Goal: Task Accomplishment & Management: Manage account settings

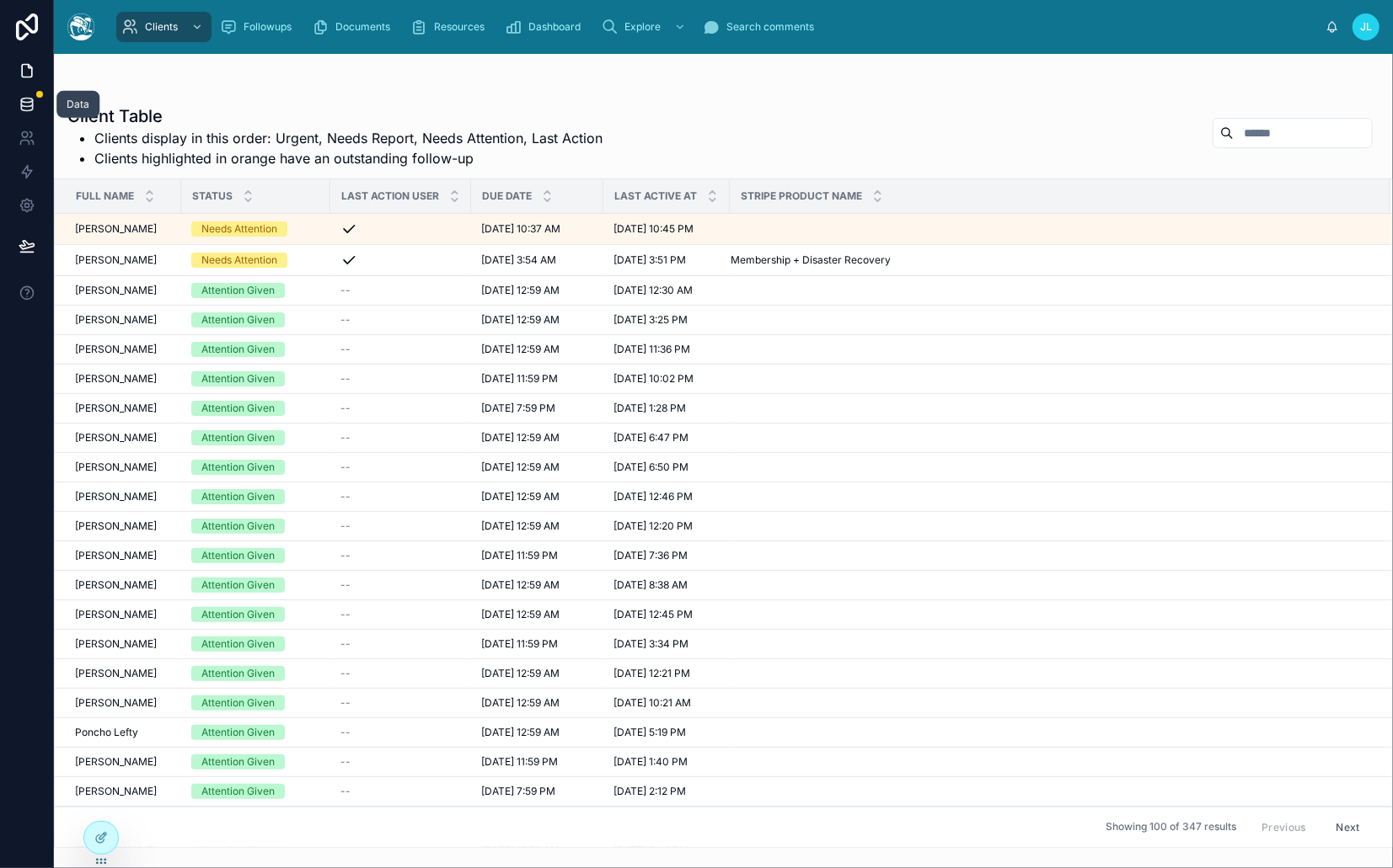
click at [25, 108] on icon at bounding box center [27, 104] width 17 height 17
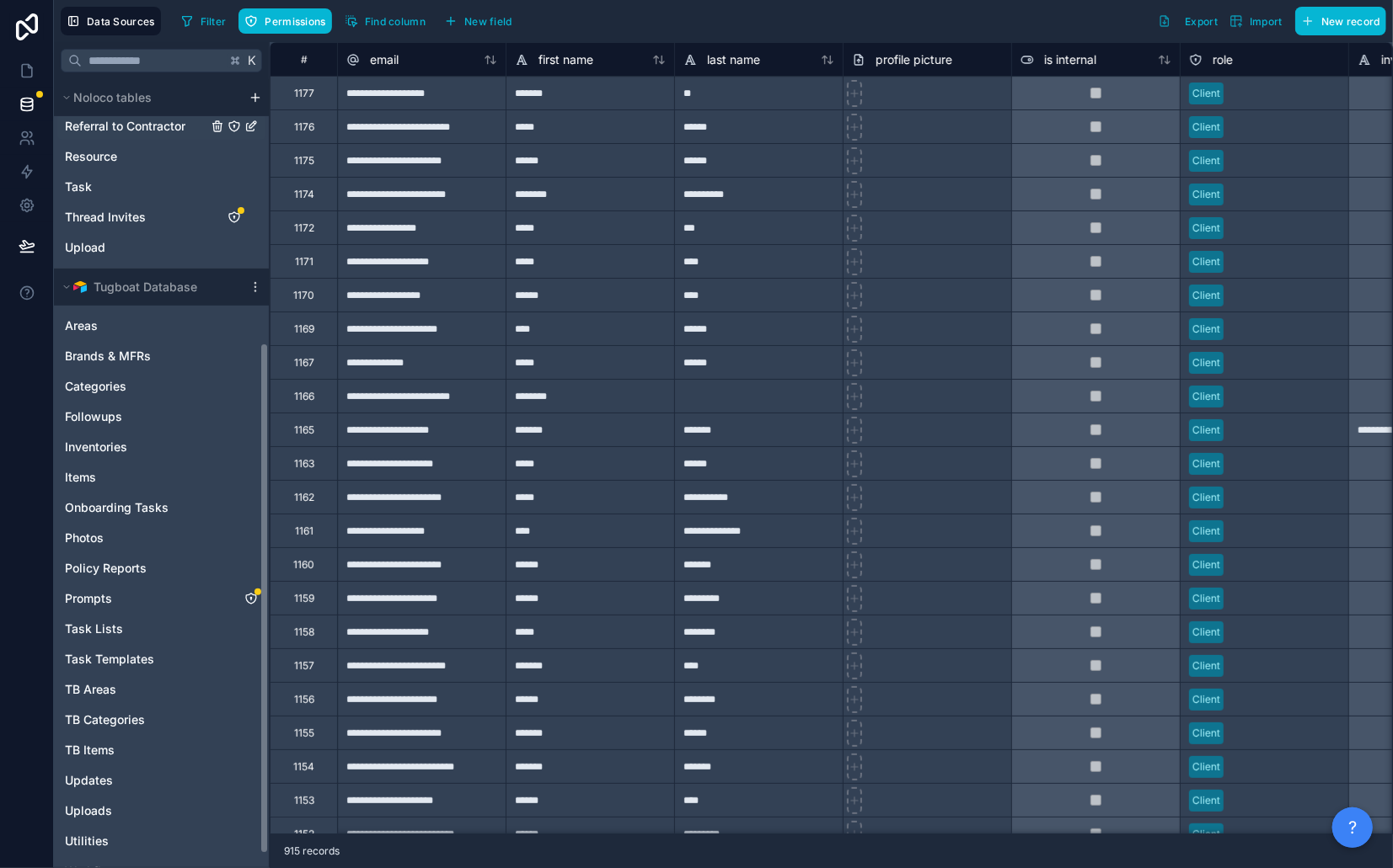
scroll to position [427, 0]
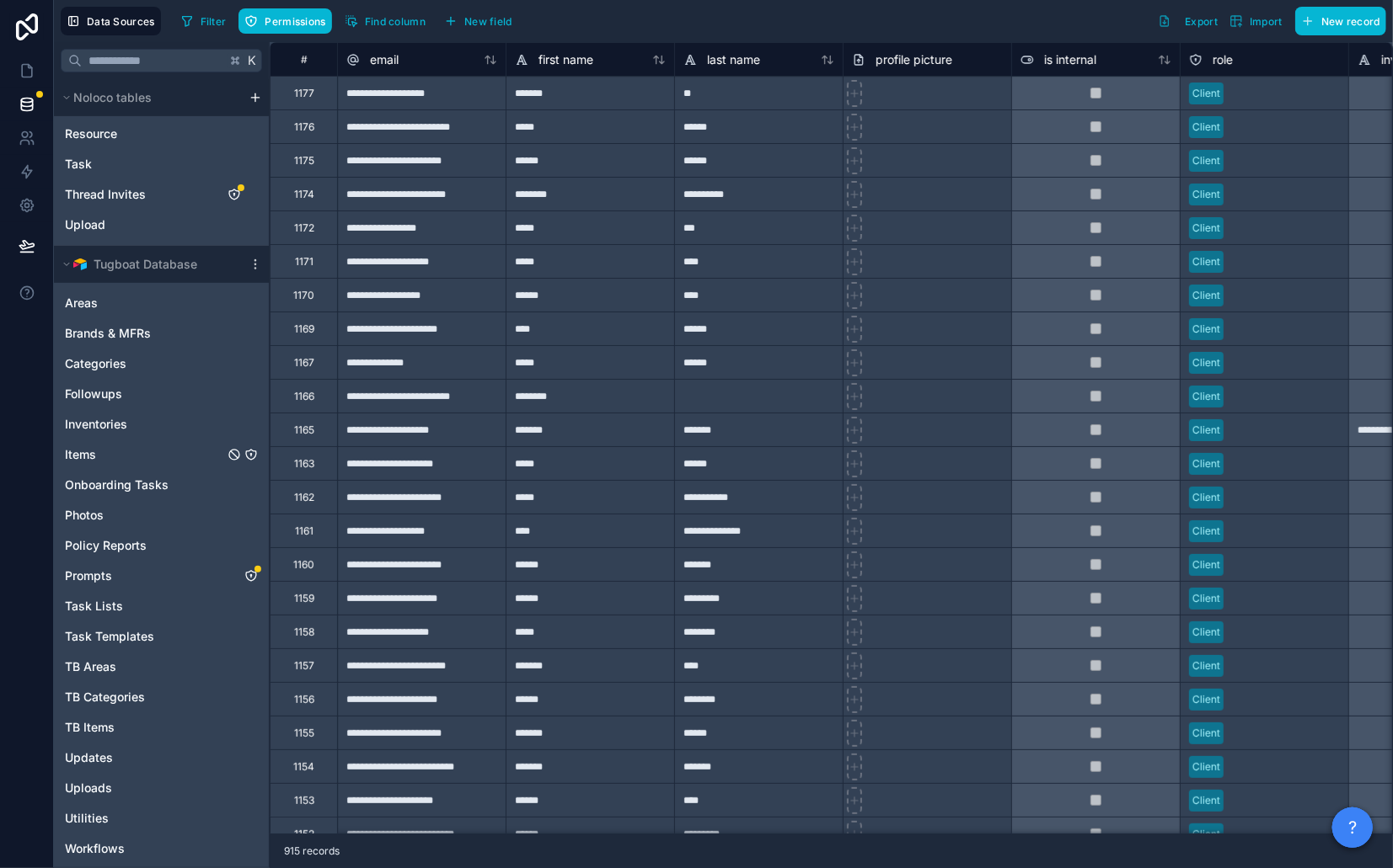
click at [91, 454] on span "Items" at bounding box center [79, 454] width 31 height 17
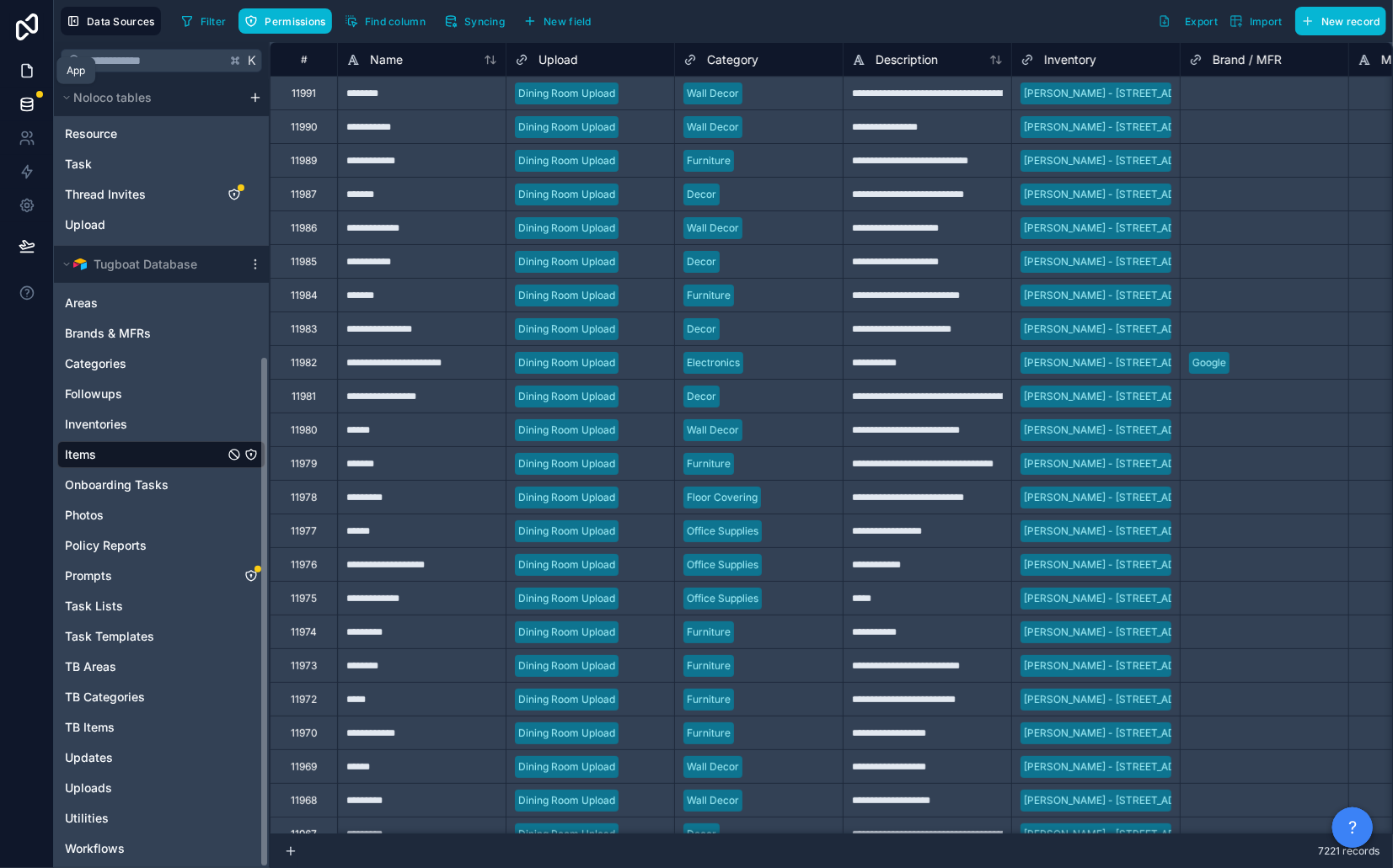
click at [0, 74] on link at bounding box center [26, 71] width 53 height 34
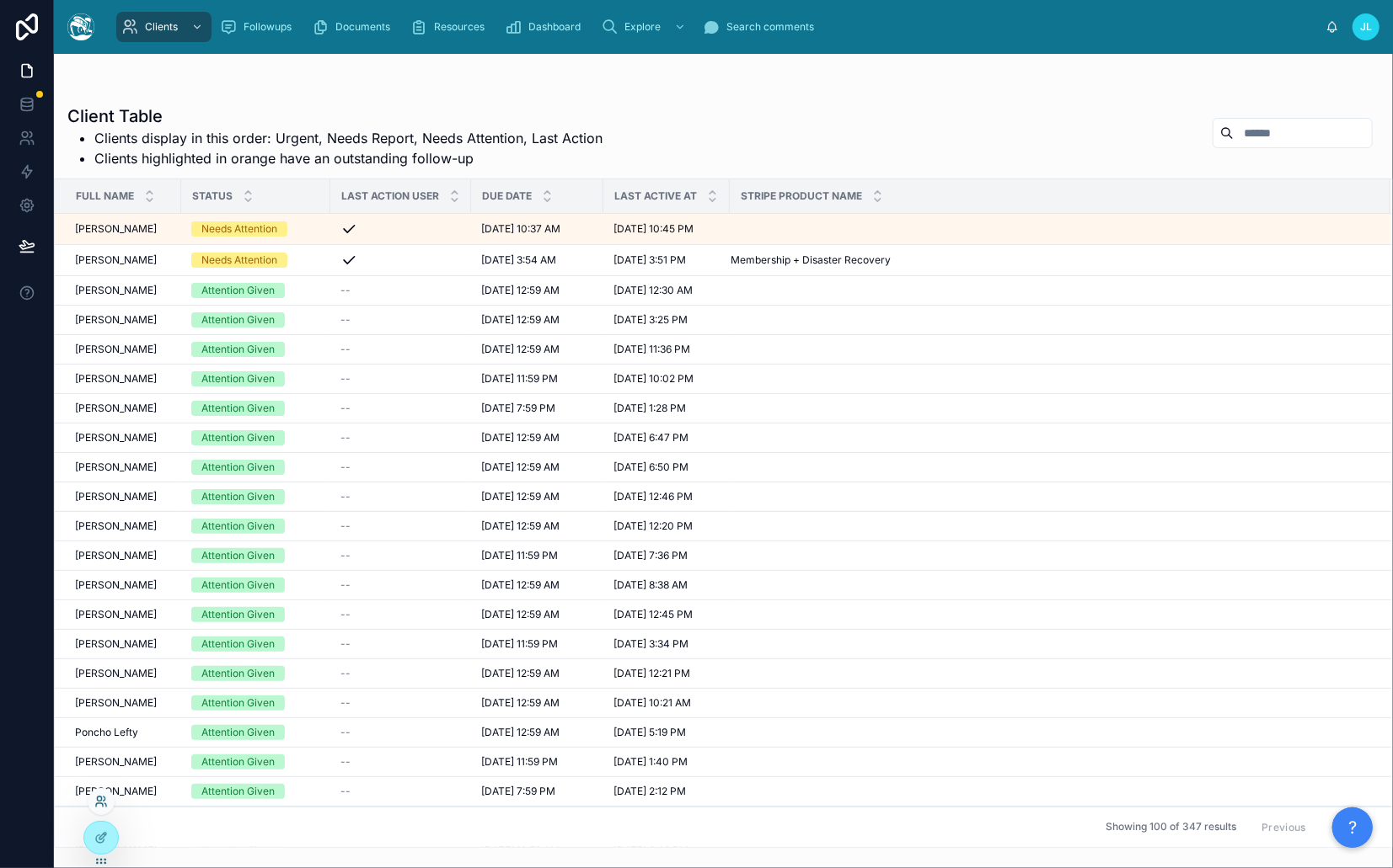
click at [97, 803] on icon at bounding box center [99, 804] width 7 height 3
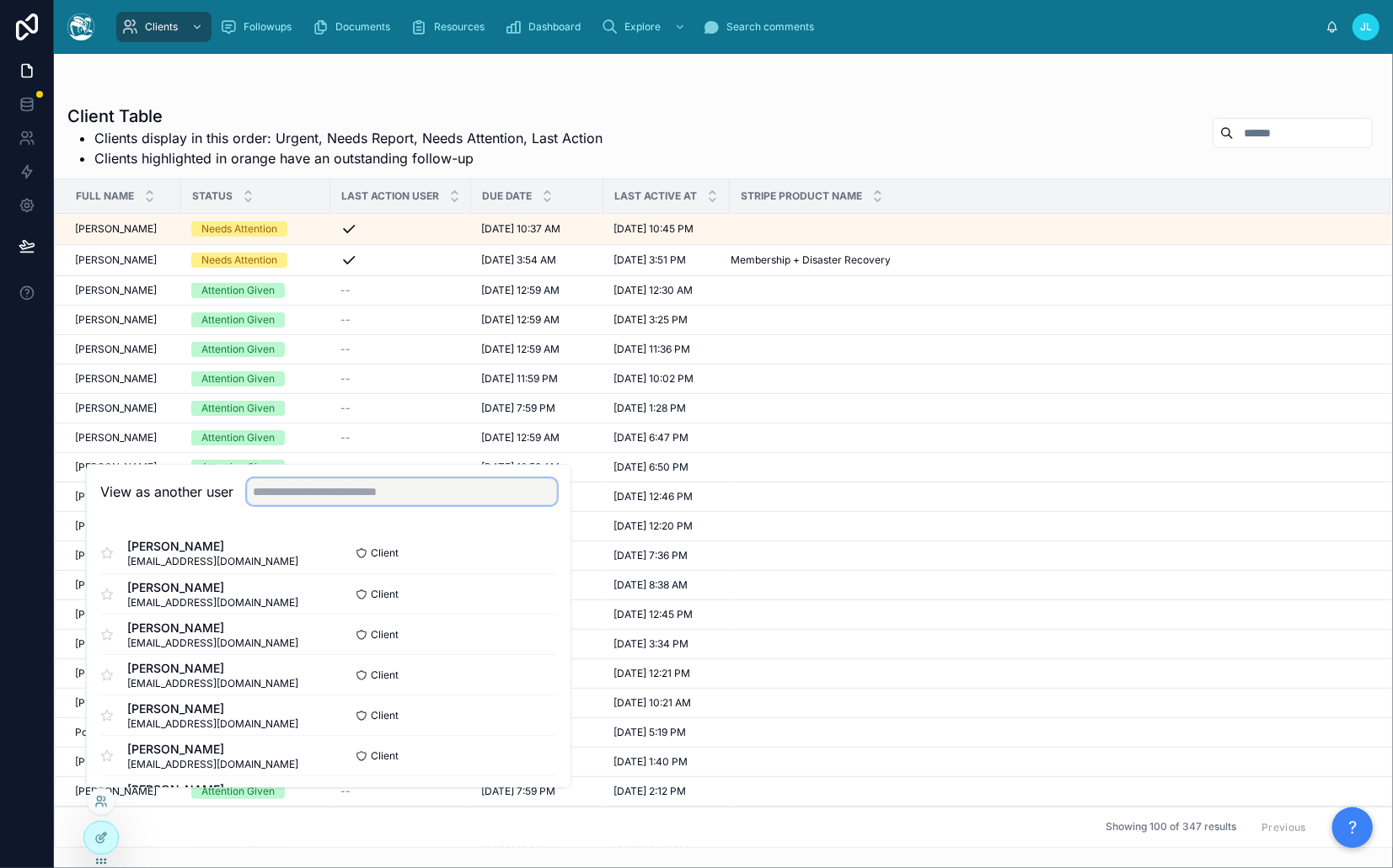
click at [452, 486] on input "text" at bounding box center [401, 492] width 310 height 27
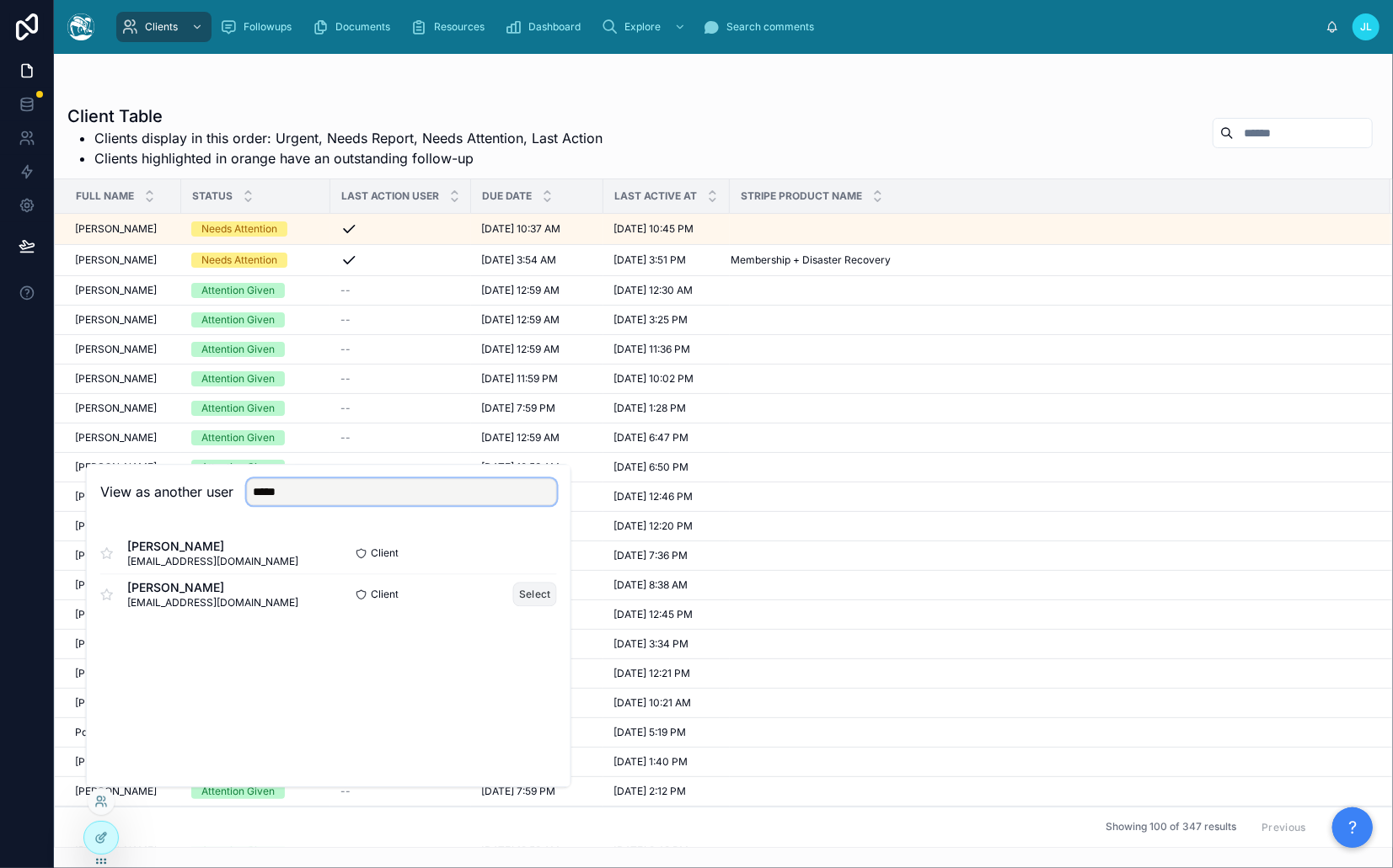
type input "*****"
click at [532, 590] on button "Select" at bounding box center [535, 594] width 44 height 25
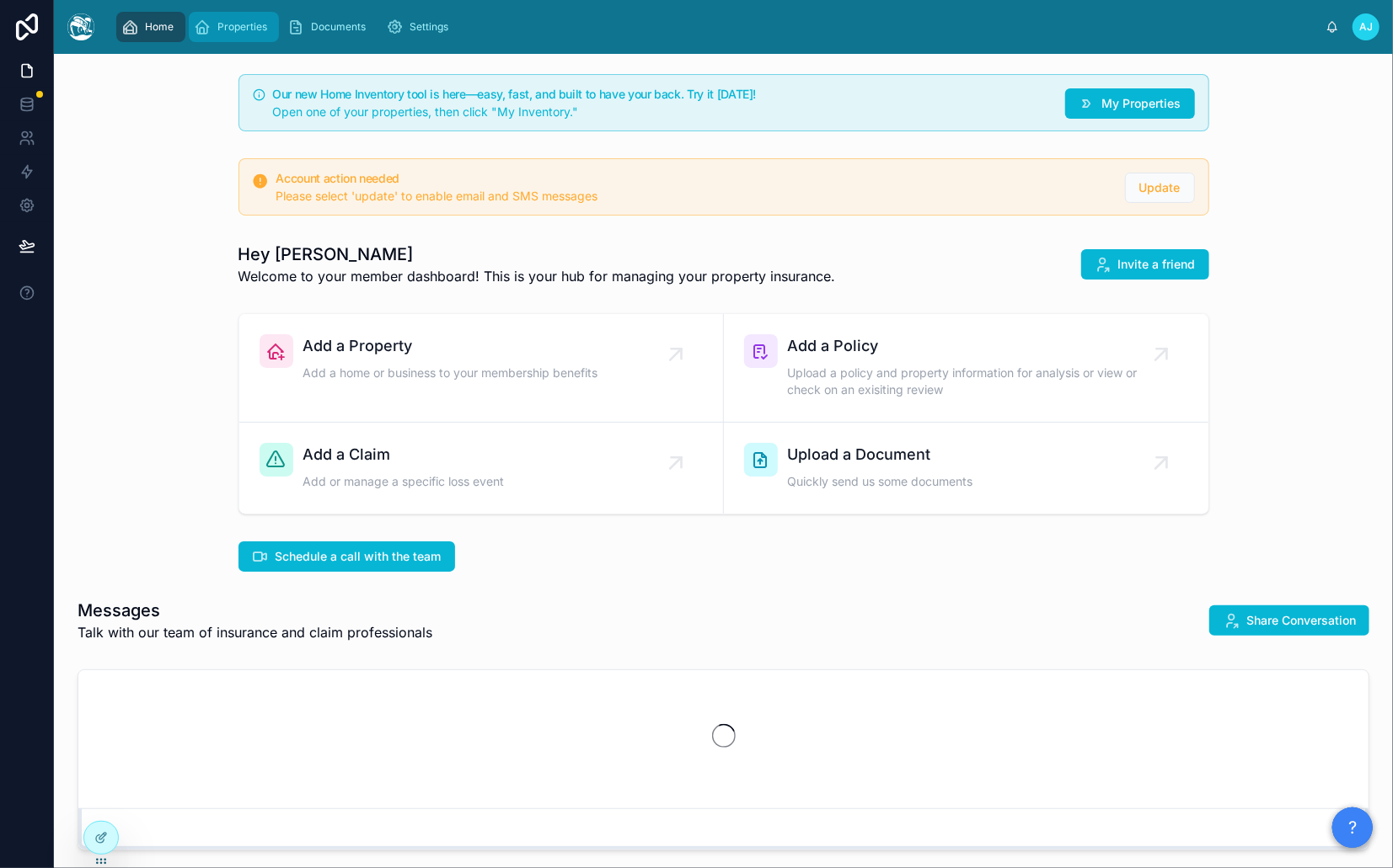
click at [250, 29] on span "Properties" at bounding box center [242, 27] width 50 height 14
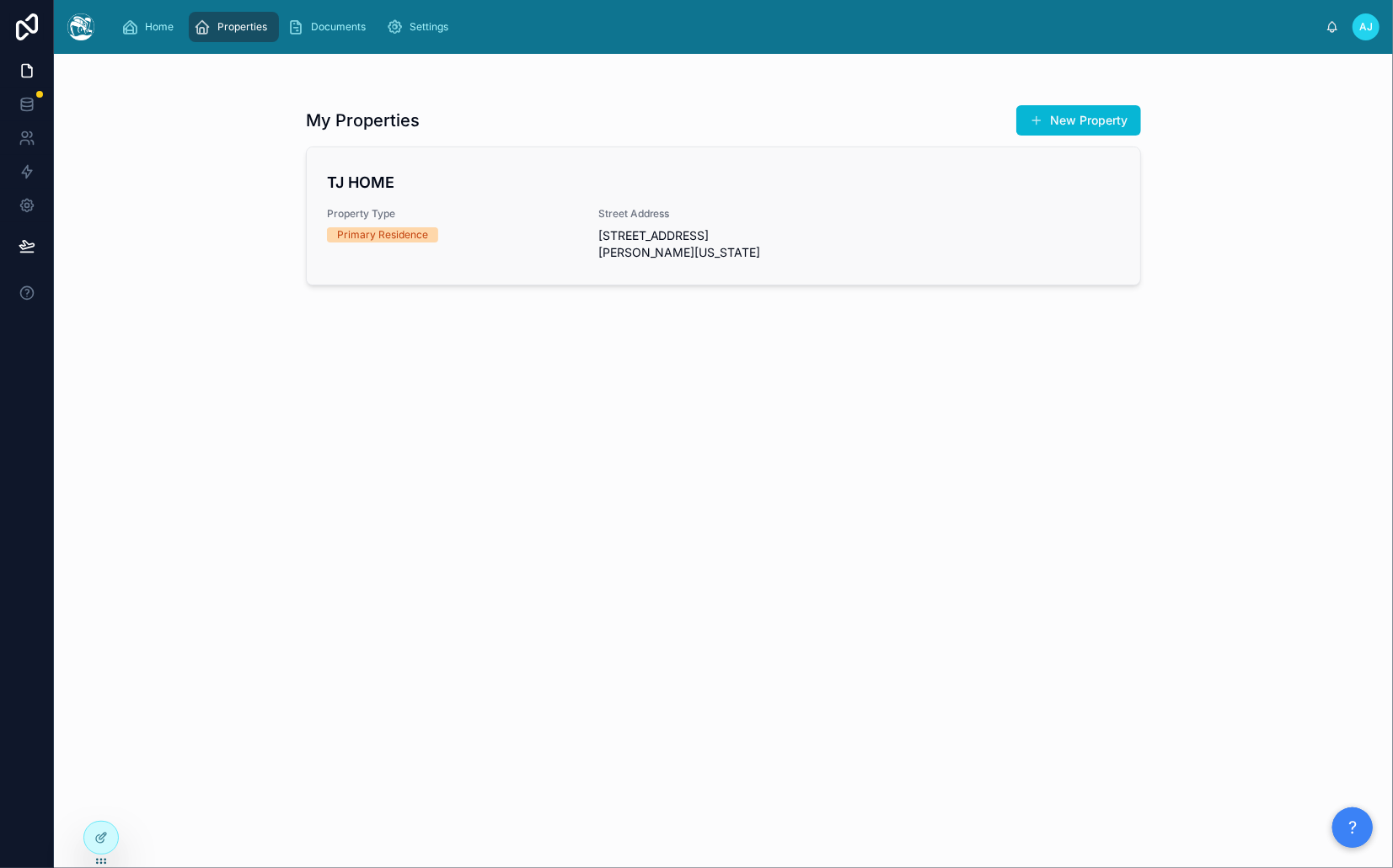
click at [756, 251] on span "[STREET_ADDRESS][PERSON_NAME][US_STATE]" at bounding box center [723, 244] width 251 height 34
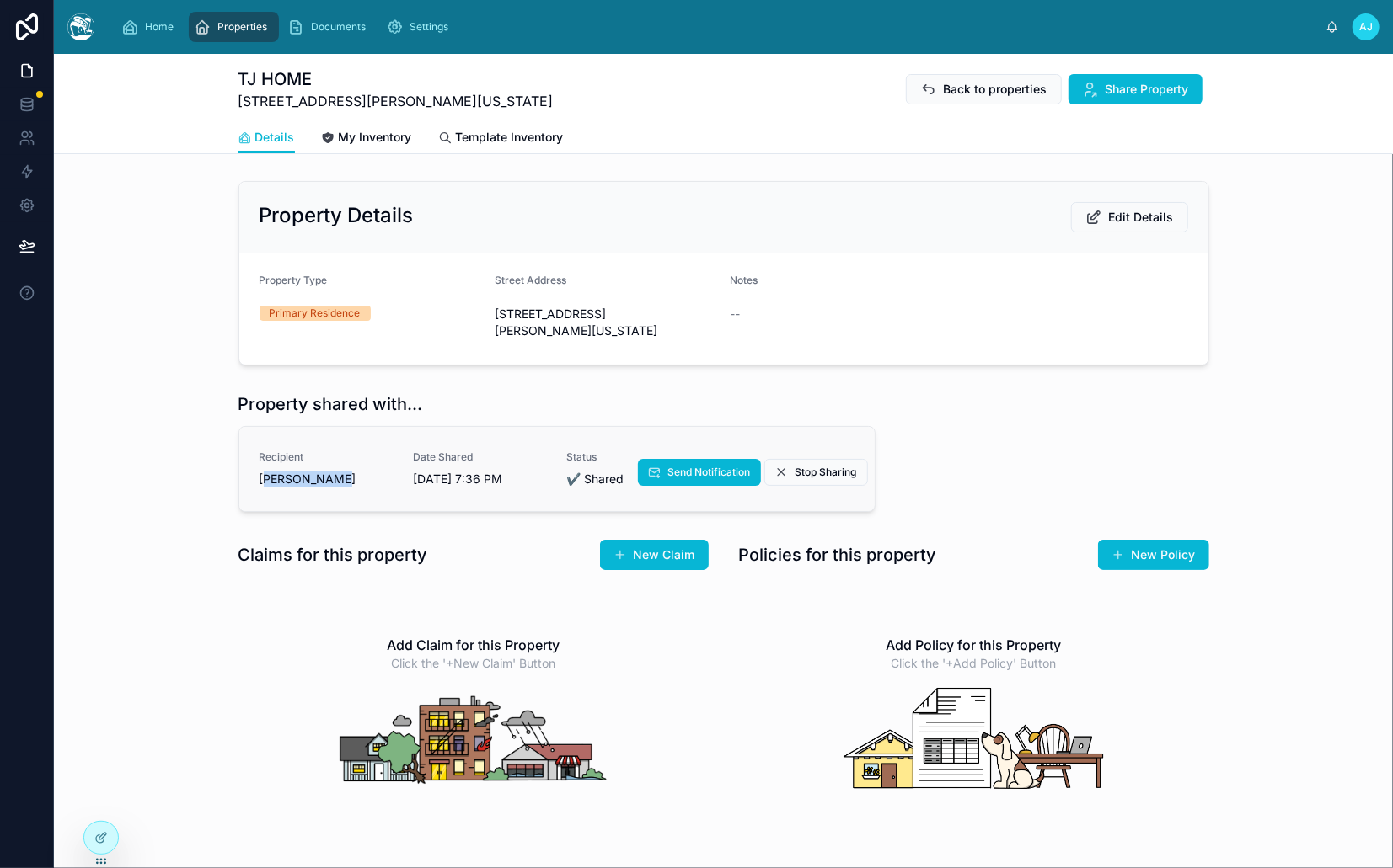
drag, startPoint x: 269, startPoint y: 480, endPoint x: 340, endPoint y: 480, distance: 71.0
click at [340, 480] on div "[PERSON_NAME]" at bounding box center [326, 479] width 134 height 17
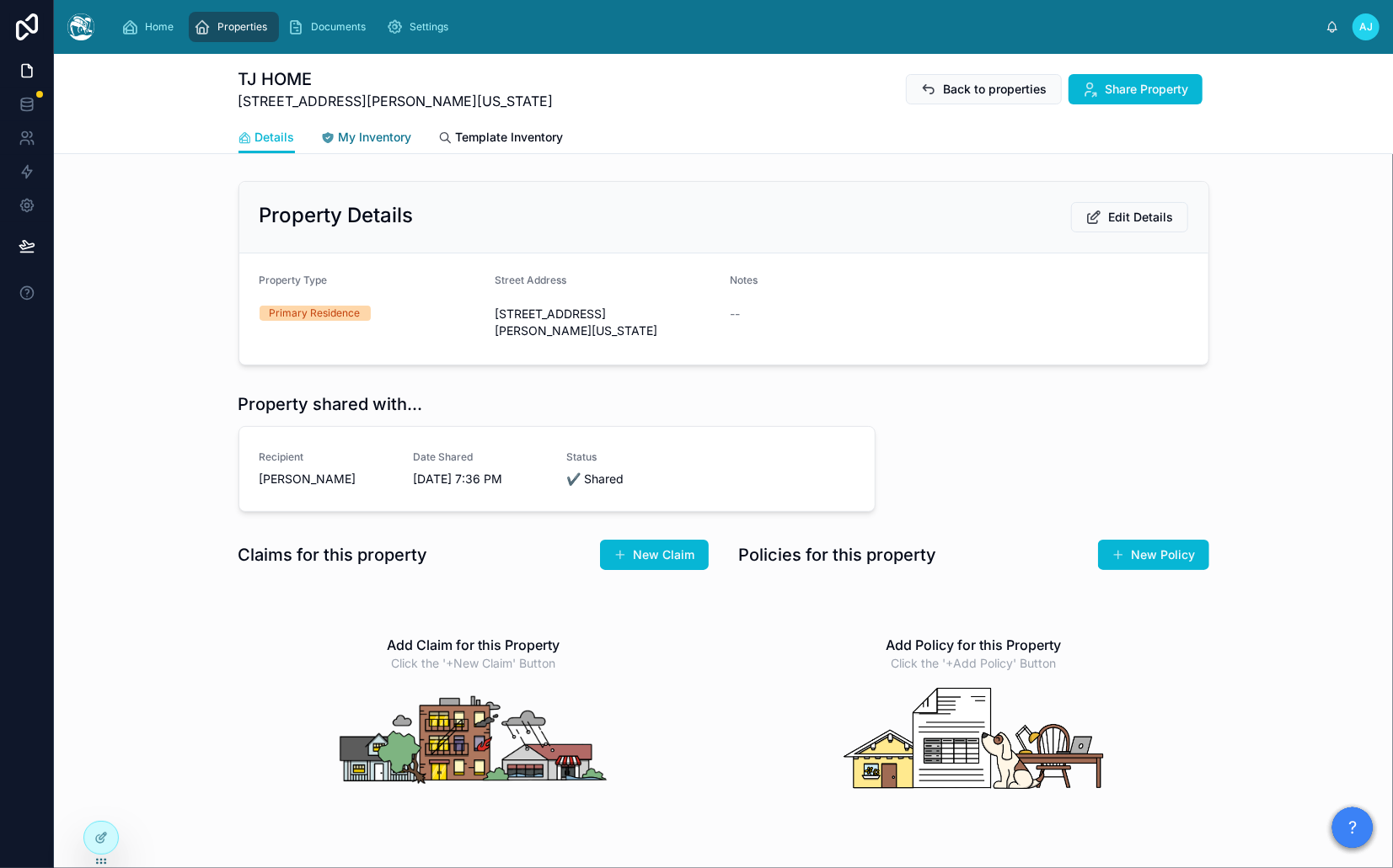
click at [378, 140] on span "My Inventory" at bounding box center [376, 137] width 74 height 17
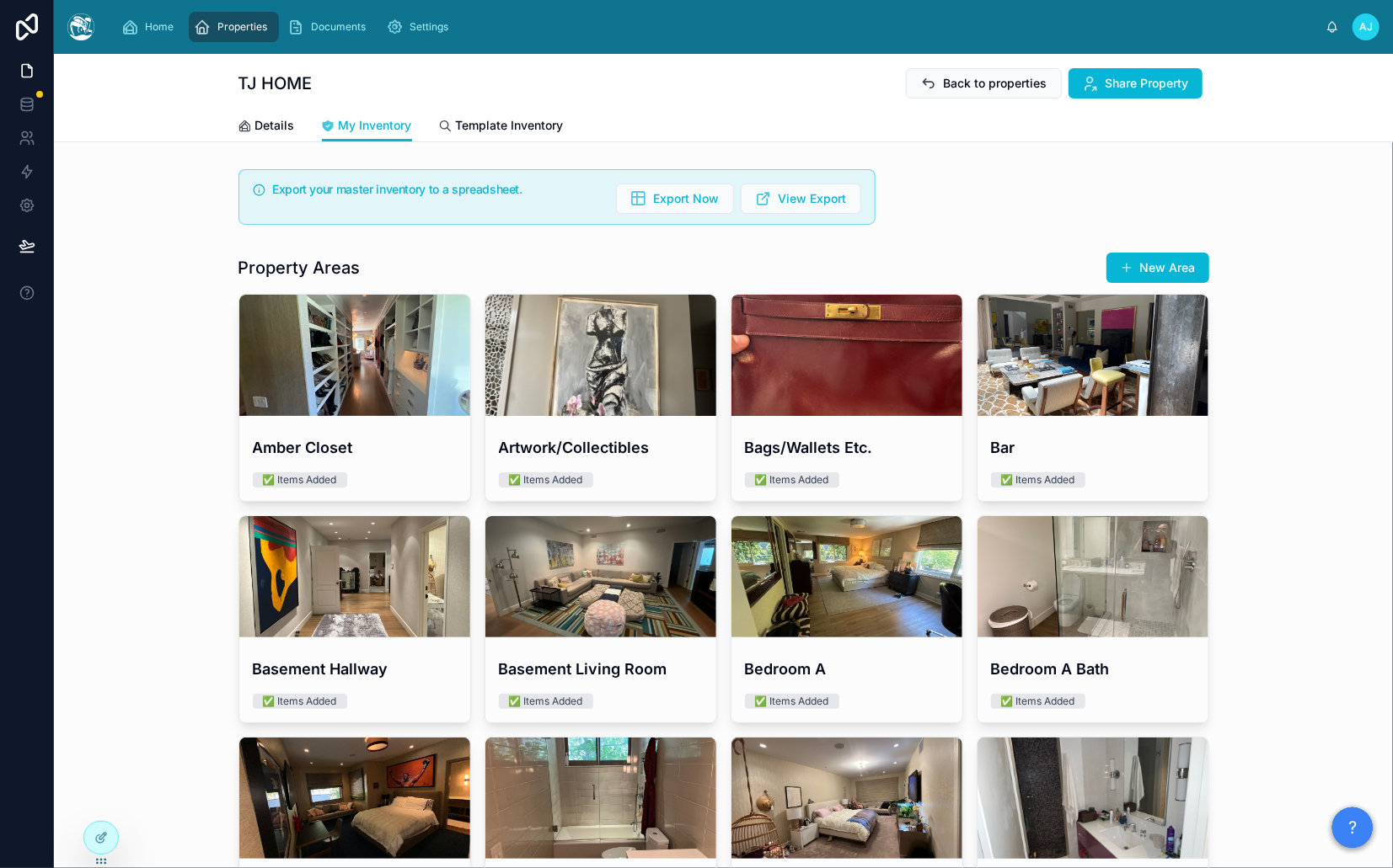
click at [324, 274] on h1 "Property Areas" at bounding box center [299, 268] width 122 height 24
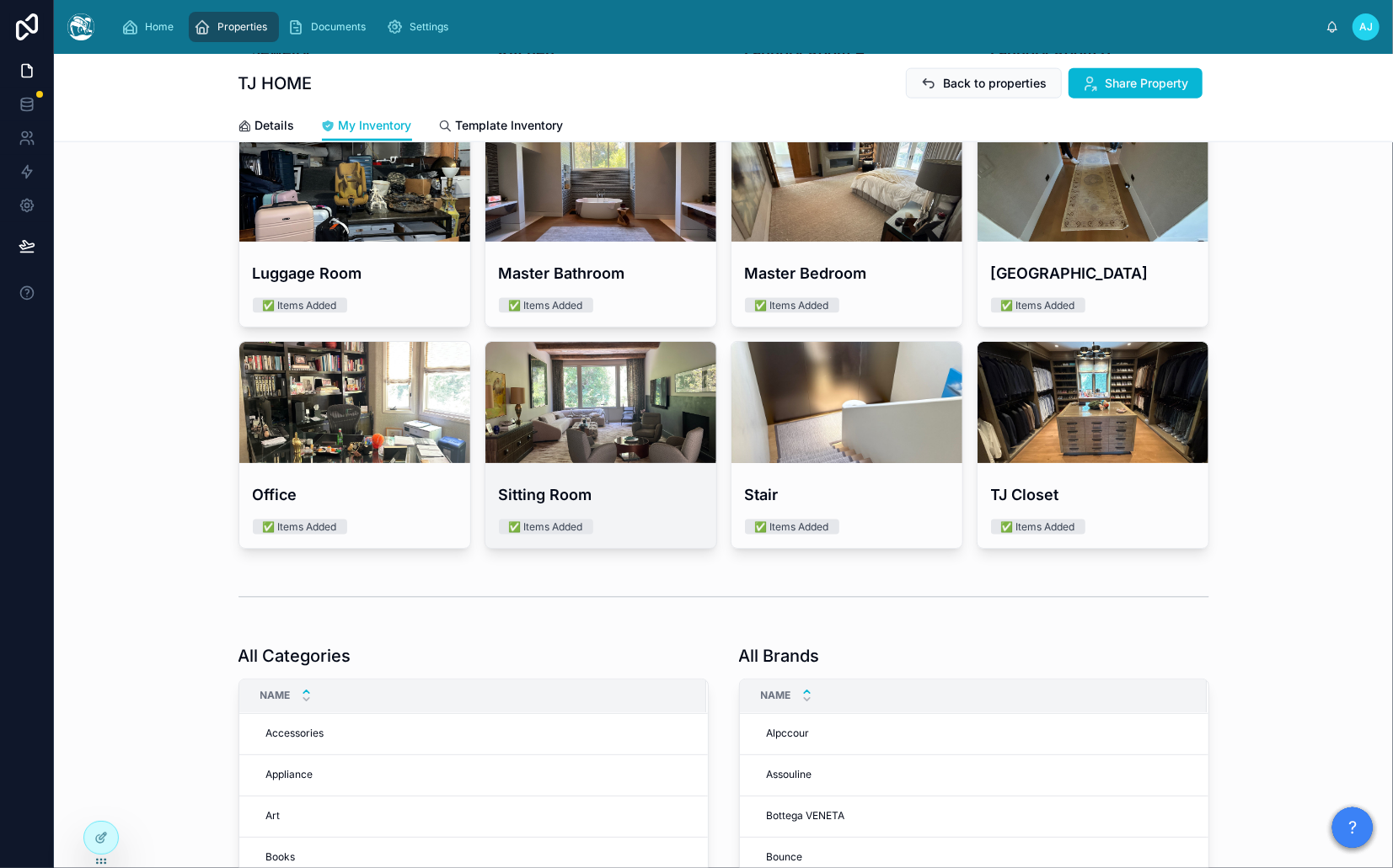
scroll to position [1491, 0]
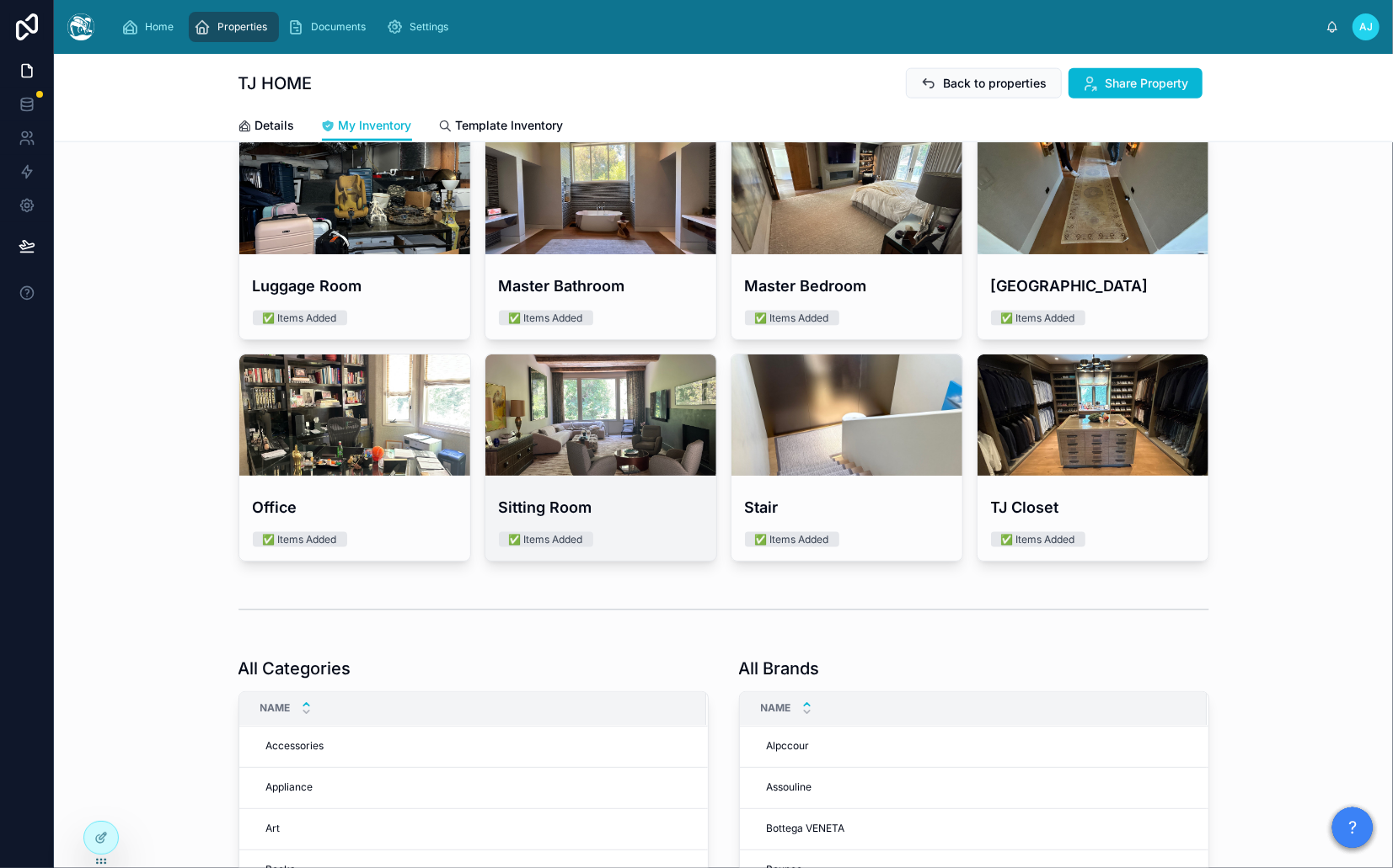
click at [585, 444] on div at bounding box center [600, 415] width 231 height 121
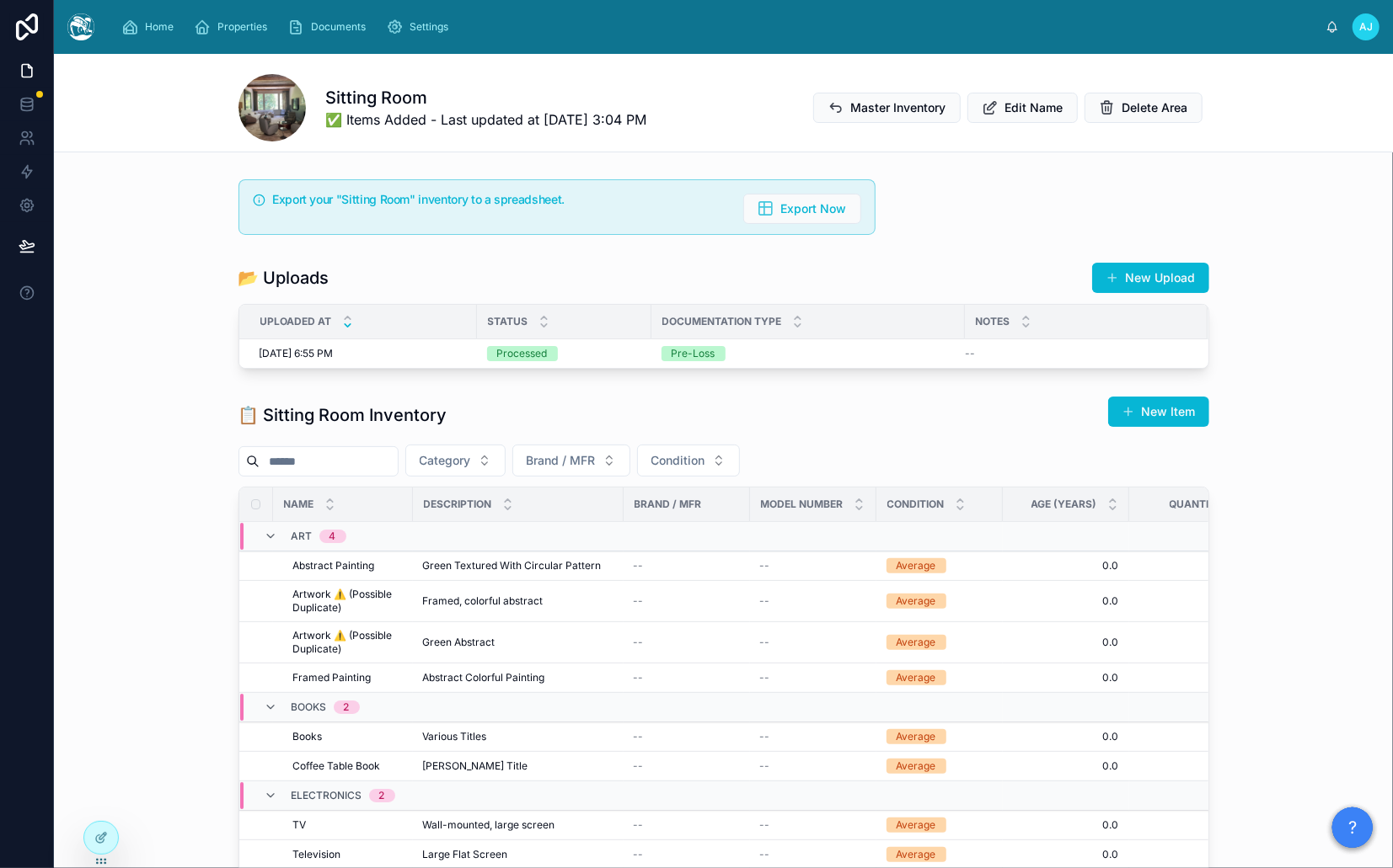
click at [362, 94] on h1 "Sitting Room" at bounding box center [486, 97] width 321 height 24
click at [918, 98] on button "Master Inventory" at bounding box center [886, 107] width 147 height 31
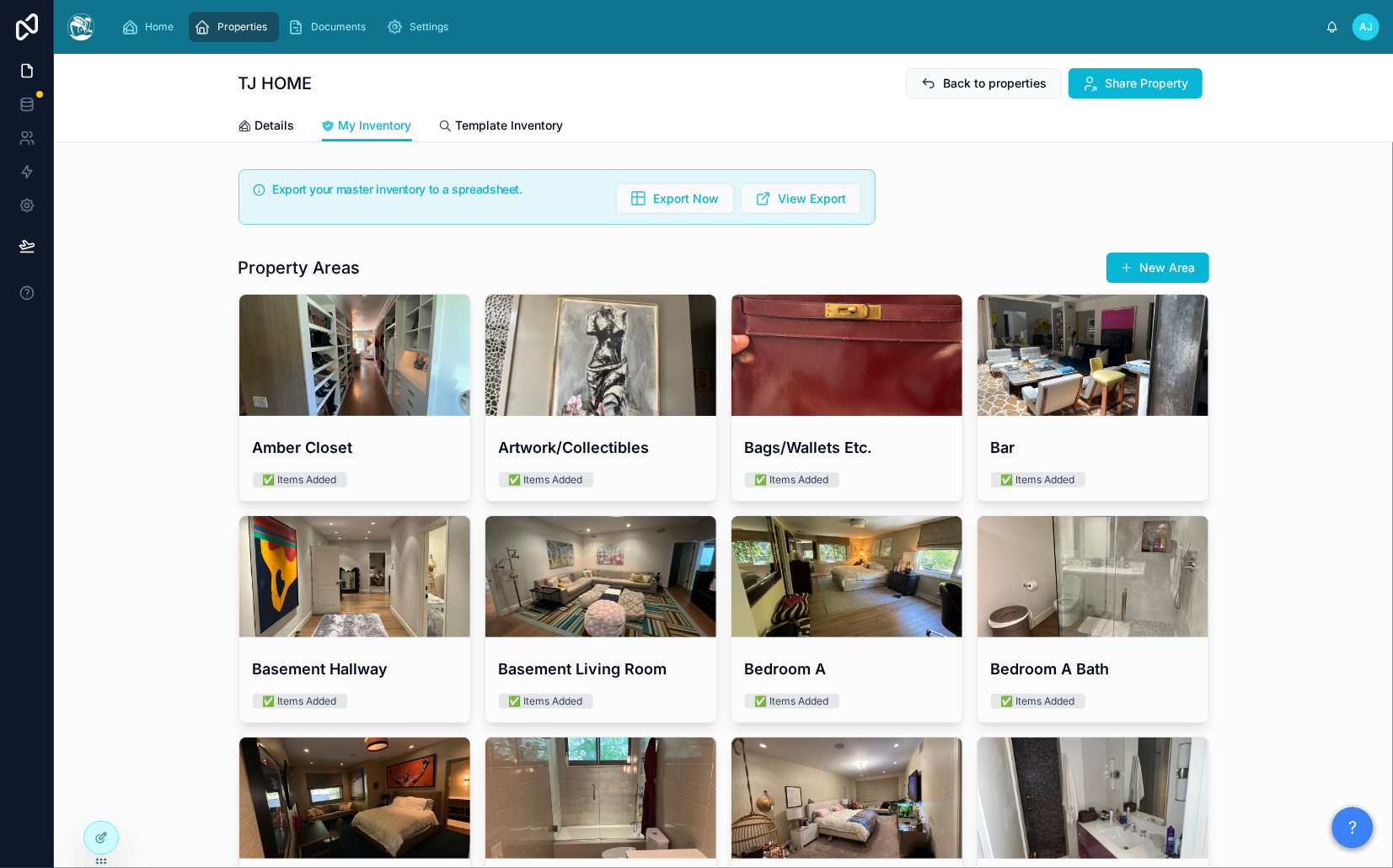
click at [917, 179] on div "Export your master inventory to a spreadsheet. Export Now View Export" at bounding box center [723, 198] width 991 height 70
